Goal: Task Accomplishment & Management: Manage account settings

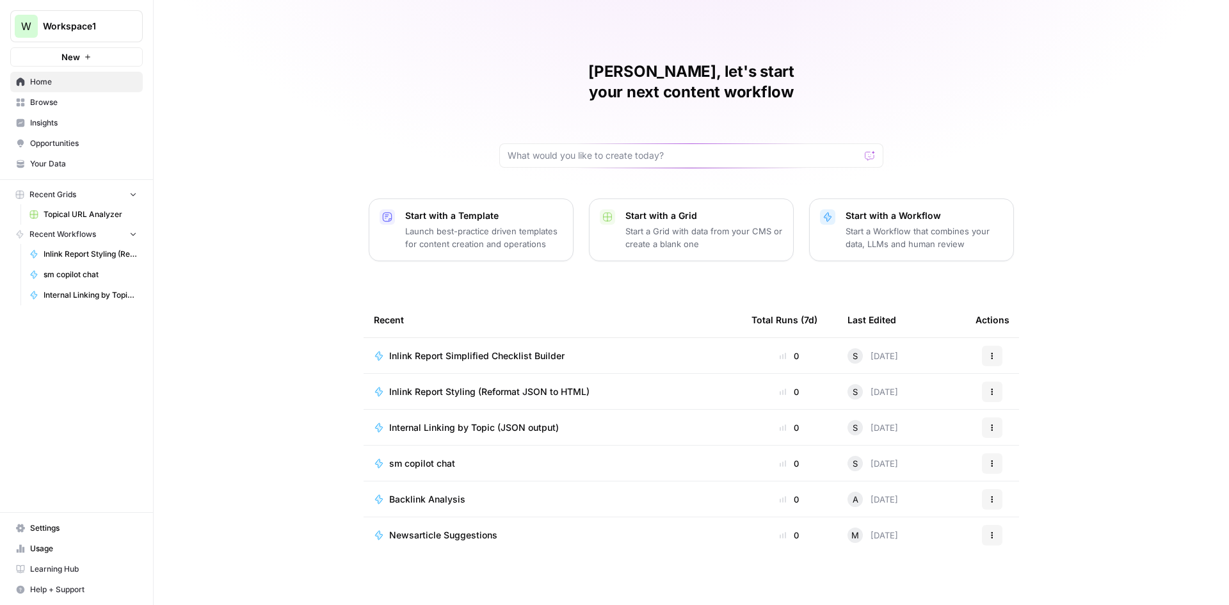
click at [28, 164] on link "Your Data" at bounding box center [76, 164] width 133 height 20
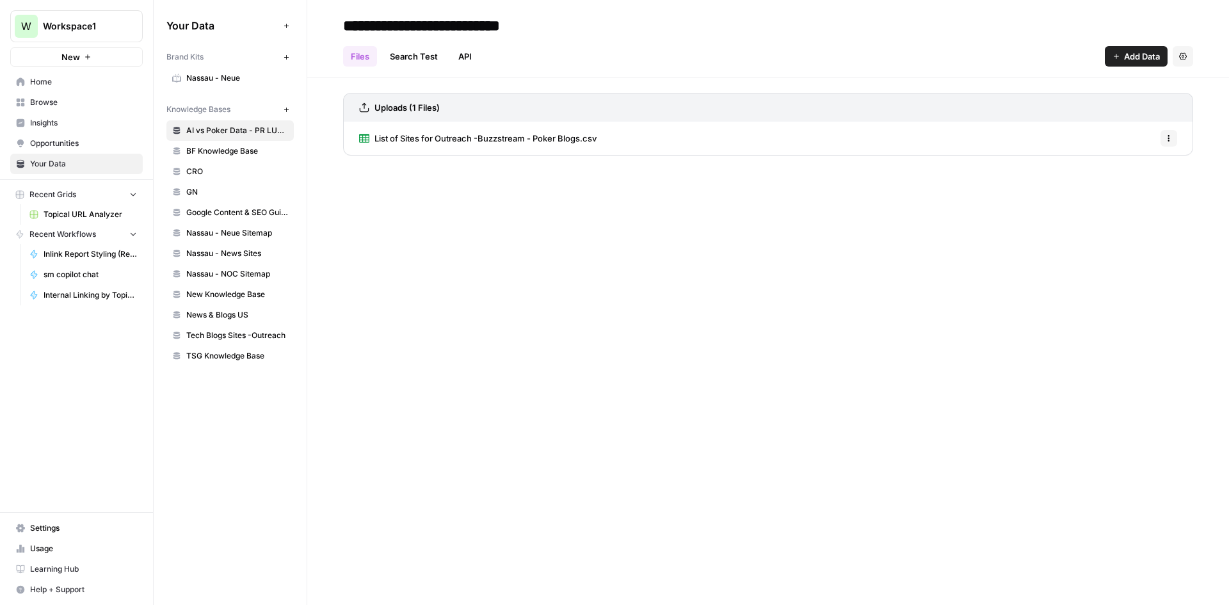
click at [231, 355] on span "TSG Knowledge Base" at bounding box center [237, 356] width 102 height 12
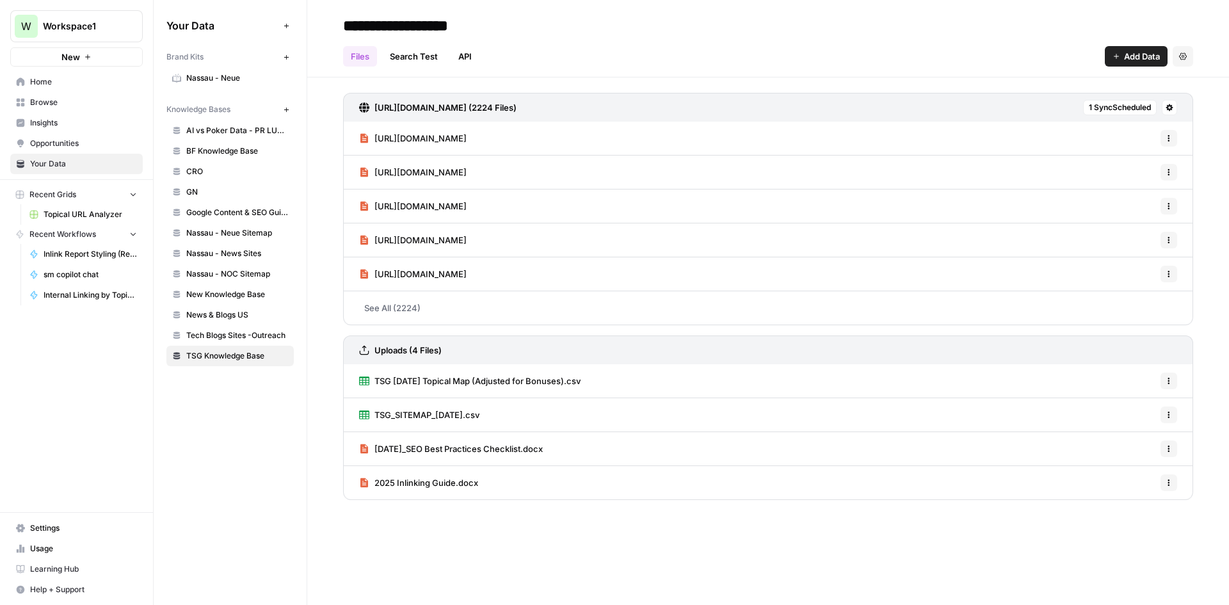
click at [1129, 104] on span "1 Sync Scheduled" at bounding box center [1120, 108] width 62 height 12
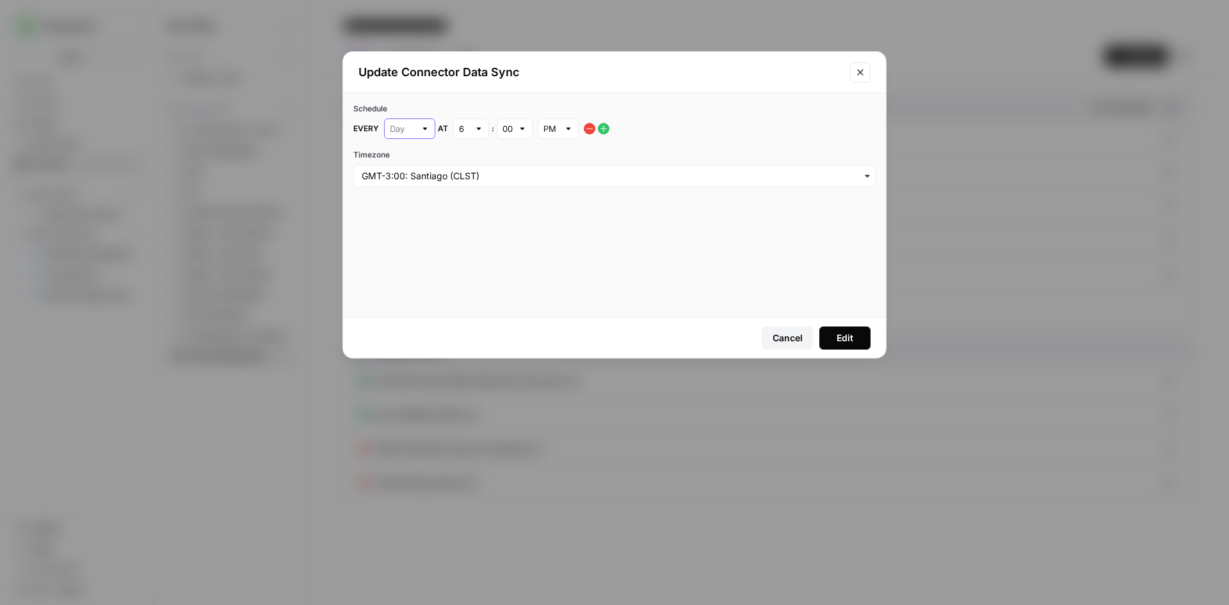
click at [403, 125] on input "text" at bounding box center [403, 128] width 26 height 13
click at [391, 161] on button "Week" at bounding box center [409, 159] width 40 height 18
type input "Week"
click at [517, 295] on div "Schedule Every Week at 6 : 00 PM Timezone" at bounding box center [614, 205] width 543 height 224
click at [843, 328] on button "Edit" at bounding box center [844, 338] width 51 height 23
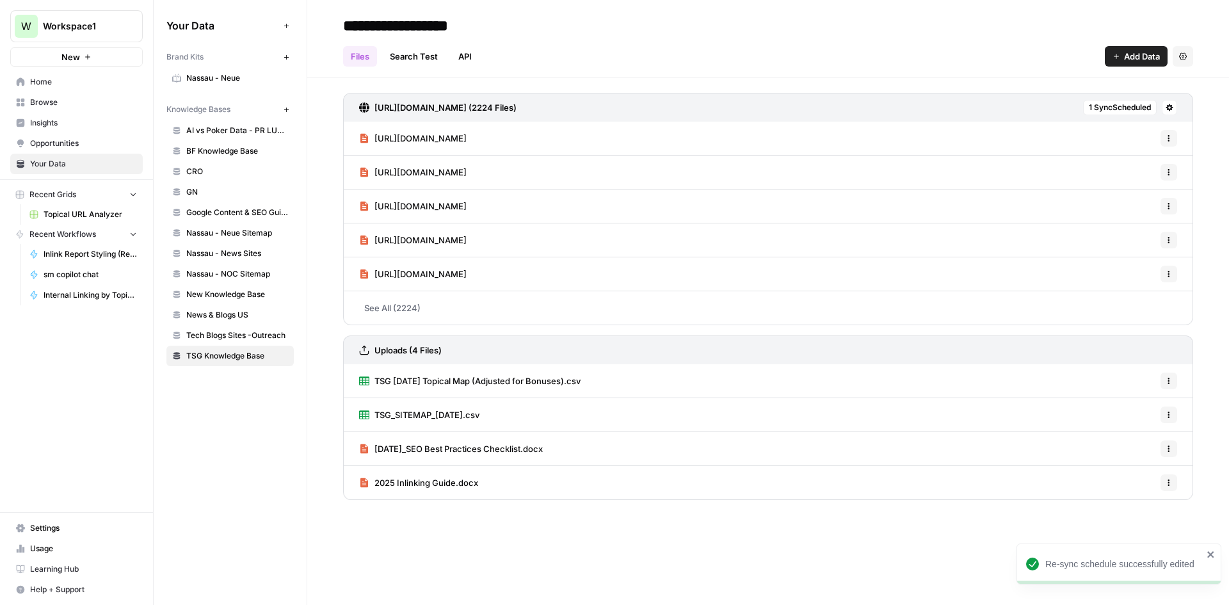
click at [1131, 112] on span "1 Sync Scheduled" at bounding box center [1120, 108] width 62 height 12
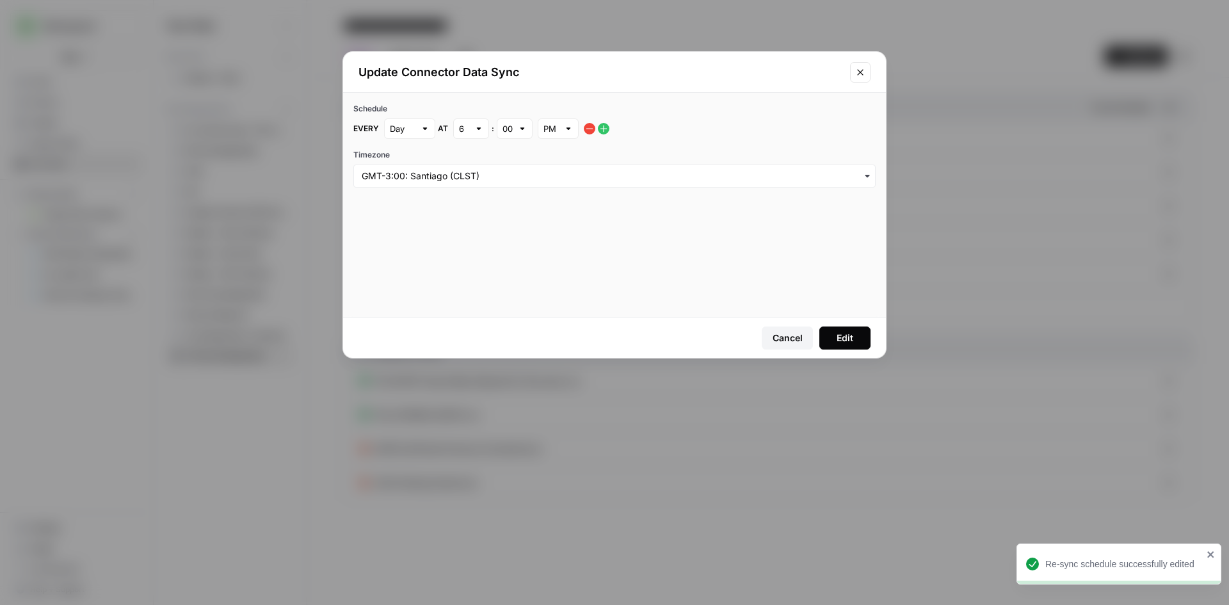
click at [855, 70] on button "Close modal" at bounding box center [860, 72] width 20 height 20
